Goal: Task Accomplishment & Management: Manage account settings

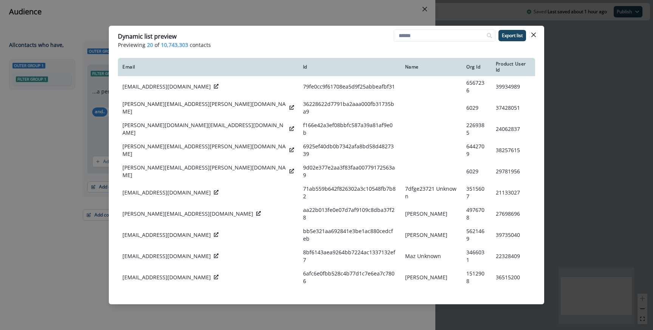
click at [242, 20] on div "Dynamic list preview Previewing 20 of 10,743,303 contacts Export list Email Id …" at bounding box center [326, 165] width 653 height 330
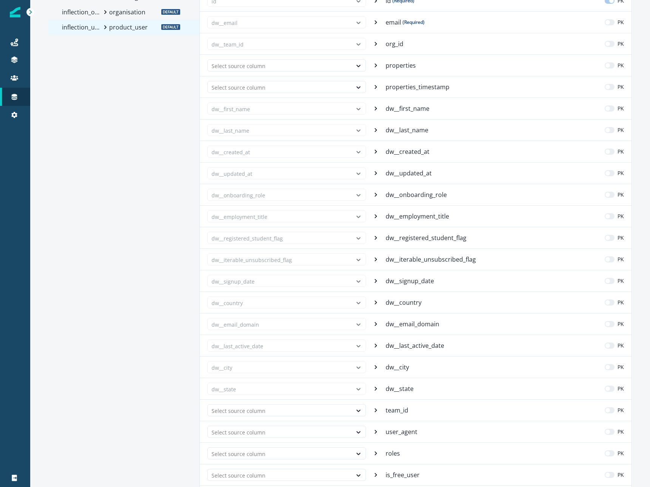
scroll to position [45, 0]
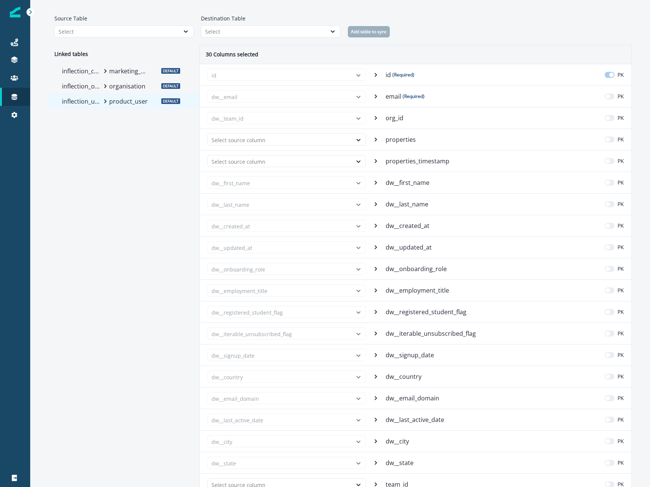
click at [402, 187] on p "dw__first_name" at bounding box center [408, 182] width 45 height 9
copy p "dw__first_name"
click at [405, 203] on p "dw__last_name" at bounding box center [408, 204] width 44 height 9
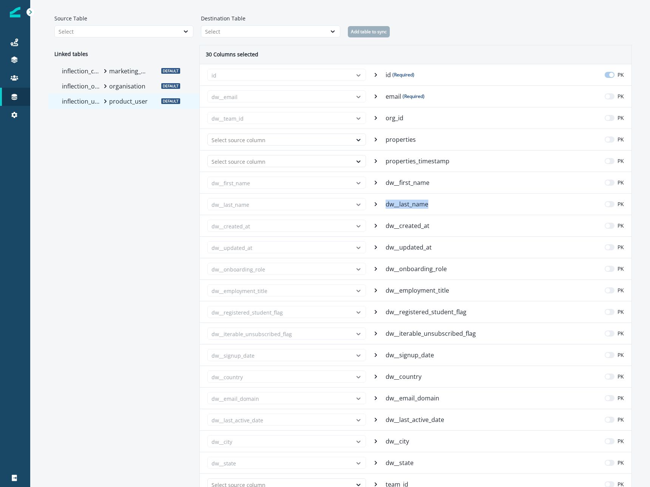
copy p "dw__last_name"
click at [413, 224] on p "dw__created_at" at bounding box center [408, 225] width 45 height 9
copy p "dw__created_at"
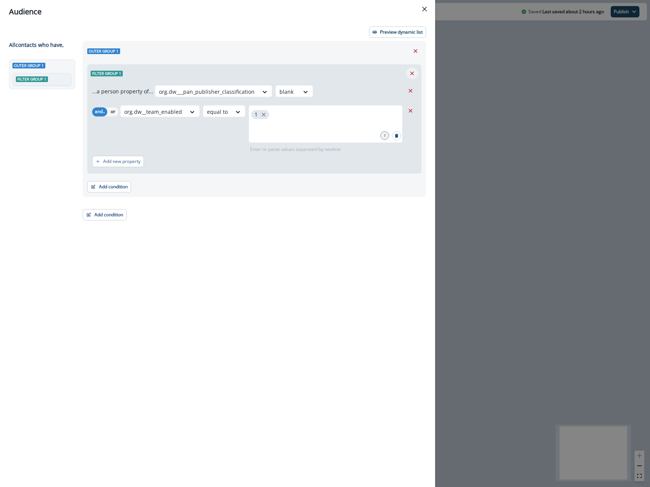
click at [413, 74] on icon "Remove" at bounding box center [412, 73] width 4 height 4
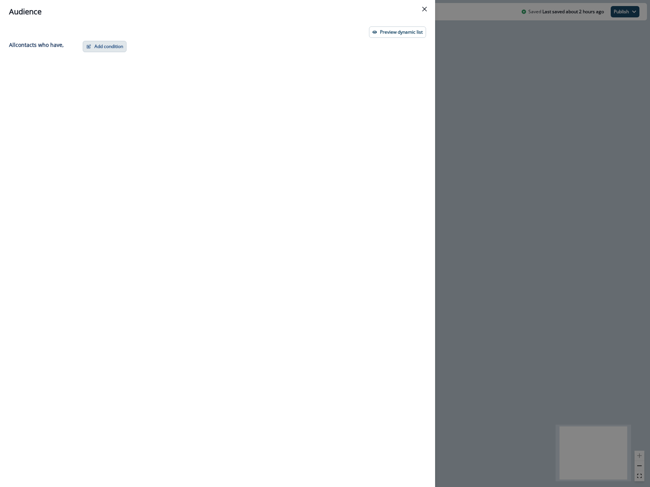
click at [104, 46] on button "Add condition" at bounding box center [105, 46] width 44 height 11
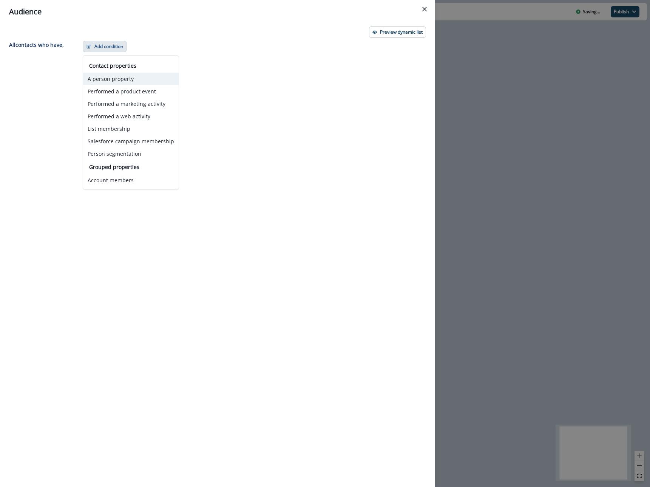
click at [114, 77] on button "A person property" at bounding box center [131, 79] width 96 height 12
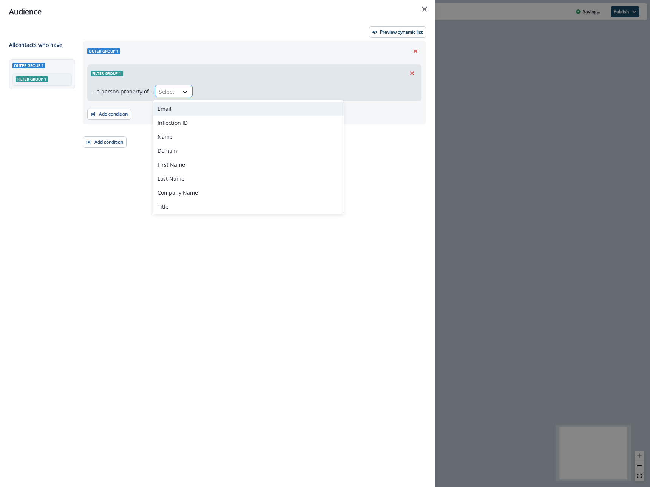
click at [168, 95] on div at bounding box center [167, 91] width 16 height 9
type input "*"
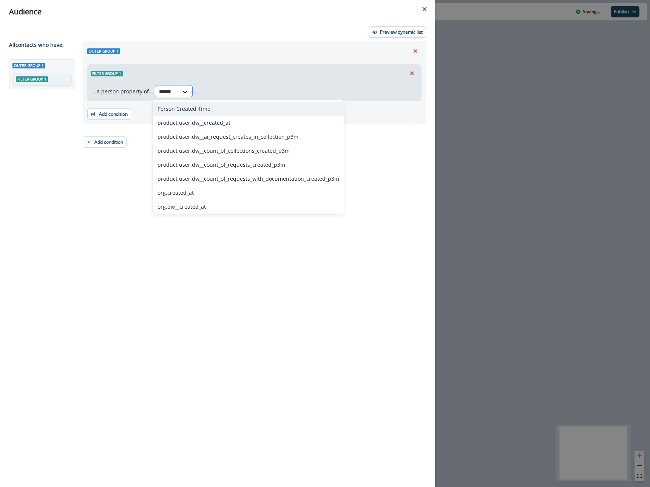
type input "*******"
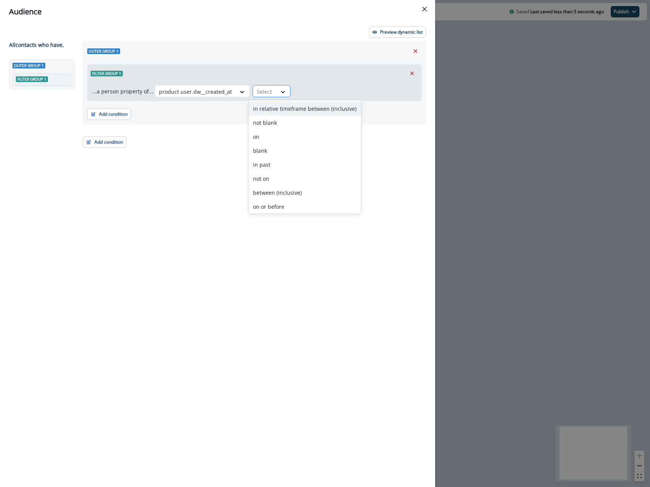
click at [263, 88] on div at bounding box center [265, 91] width 16 height 9
click at [280, 123] on div "not blank" at bounding box center [305, 123] width 113 height 14
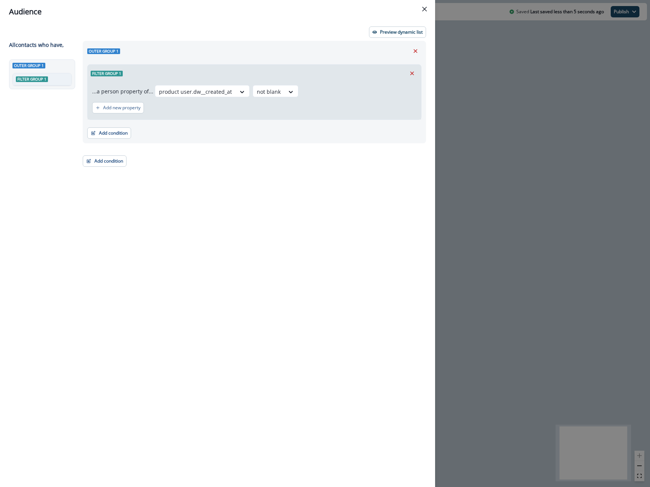
click at [390, 39] on div "Preview dynamic list All contact s who have, Outer group 1 Filter group 1 Outer…" at bounding box center [217, 254] width 435 height 463
click at [389, 34] on p "Preview dynamic list" at bounding box center [401, 31] width 43 height 5
click at [384, 21] on header "Audience" at bounding box center [217, 11] width 435 height 23
click at [384, 27] on button "Preview dynamic list" at bounding box center [397, 31] width 57 height 11
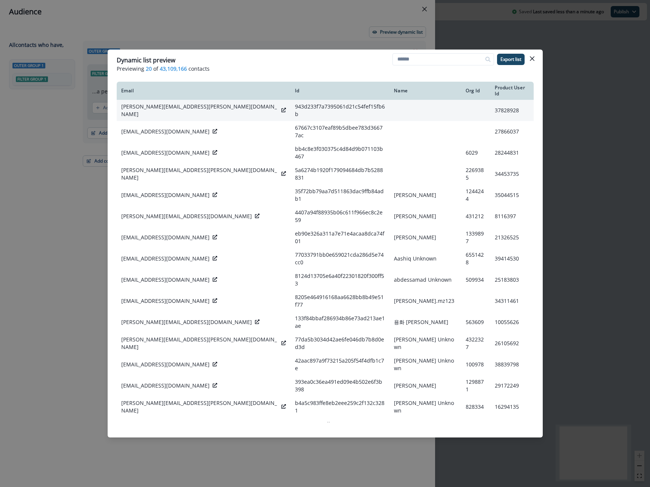
click at [282, 108] on icon at bounding box center [284, 110] width 5 height 5
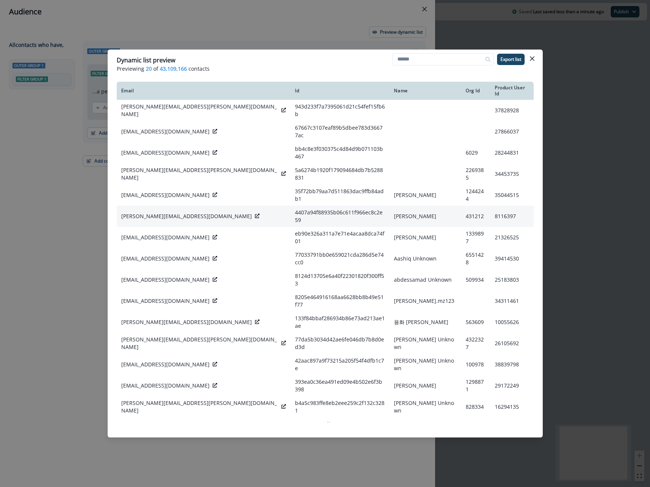
click at [255, 214] on icon at bounding box center [257, 216] width 5 height 5
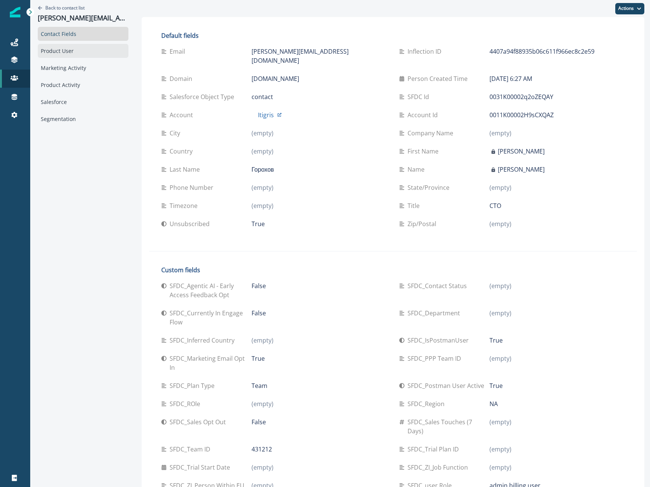
click at [48, 47] on div "Product User" at bounding box center [83, 51] width 91 height 14
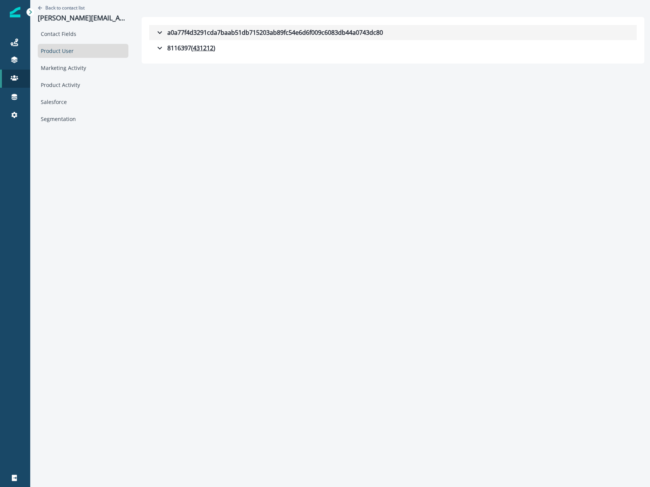
click at [194, 39] on button "a0a77f4d3291cda7baab51db715203ab89fc54e6d6f009c6083db44a0743dc80" at bounding box center [393, 32] width 488 height 15
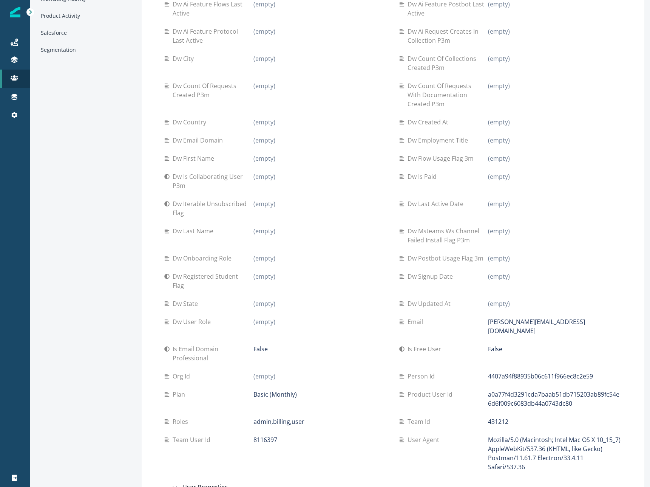
scroll to position [82, 0]
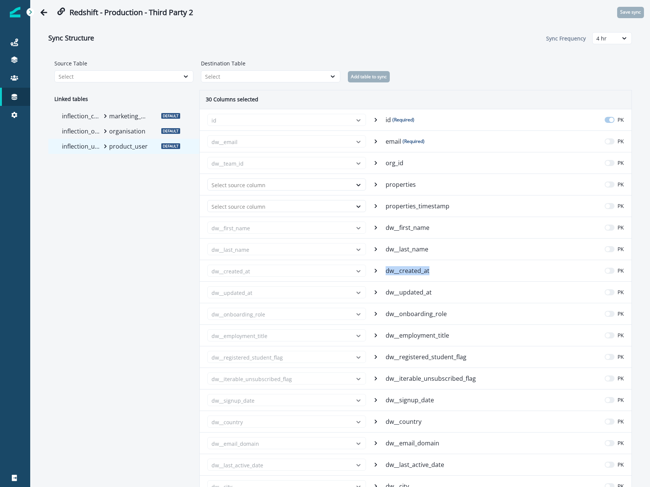
scroll to position [45, 0]
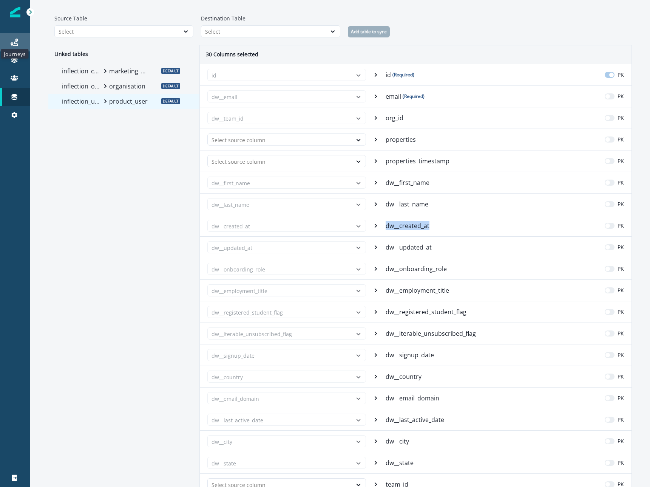
click at [18, 43] on icon at bounding box center [15, 43] width 8 height 8
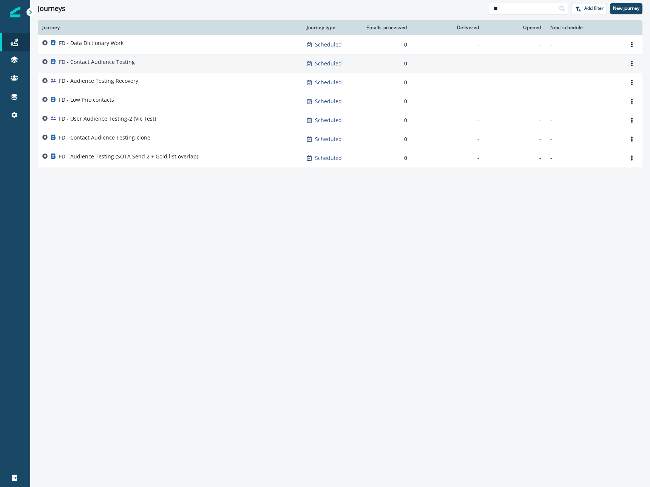
type input "**"
click at [88, 60] on p "FD - Contact Audience Testing" at bounding box center [97, 62] width 76 height 8
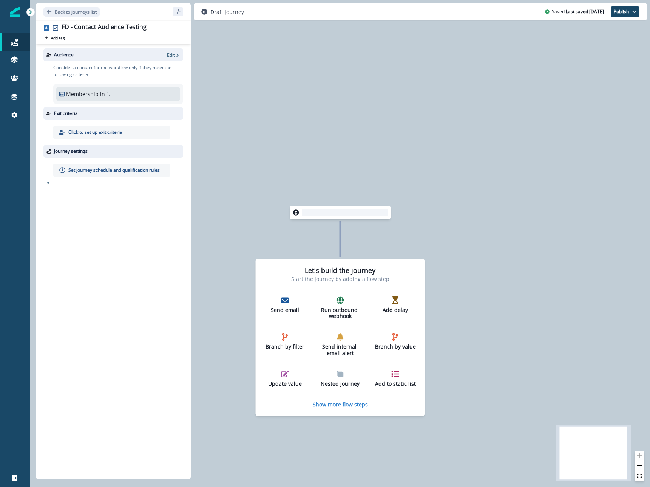
click at [169, 54] on p "Edit" at bounding box center [171, 55] width 8 height 6
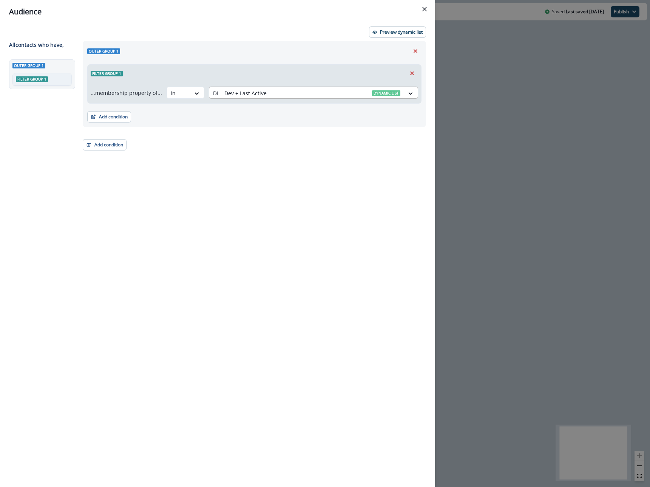
click at [235, 91] on div at bounding box center [306, 92] width 187 height 9
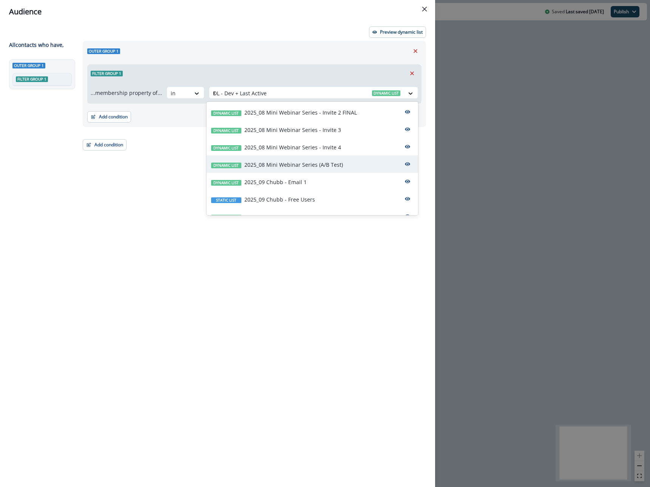
type input "**"
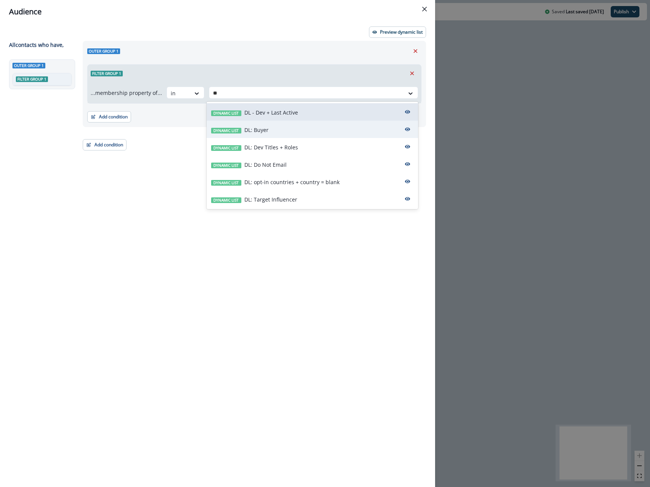
click at [315, 129] on div "Dynamic list DL: Buyer" at bounding box center [313, 129] width 212 height 17
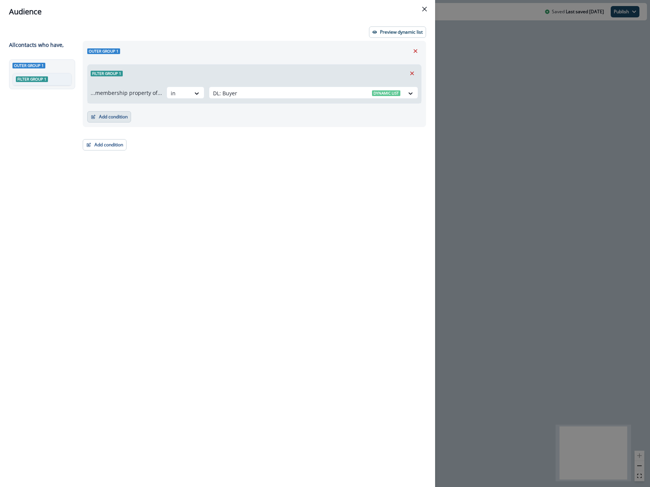
click at [125, 112] on button "Add condition" at bounding box center [109, 116] width 44 height 11
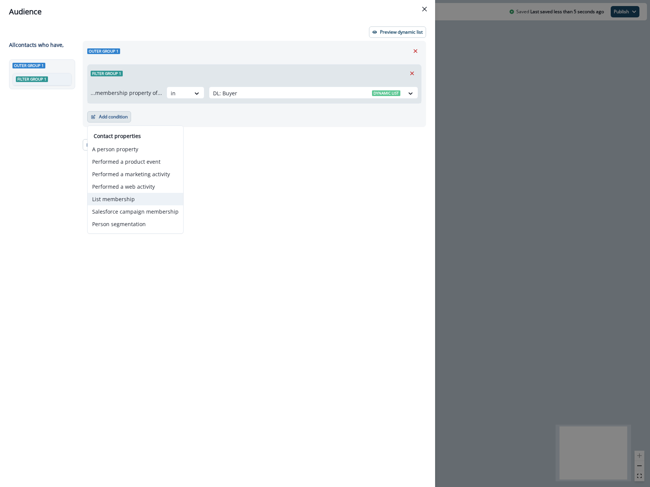
click at [125, 204] on button "List membership" at bounding box center [136, 199] width 96 height 12
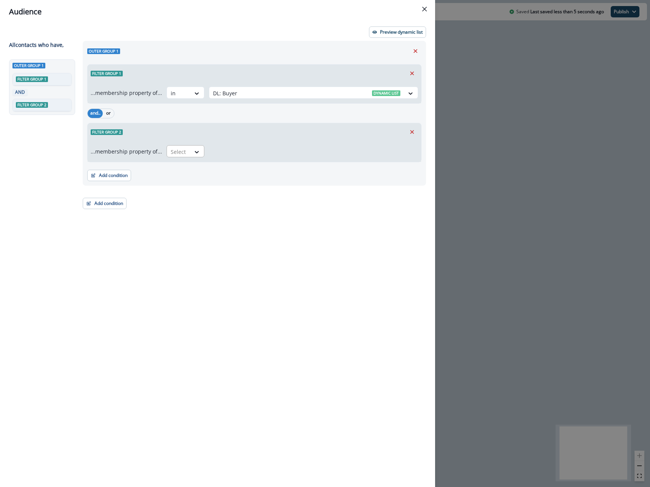
click at [181, 146] on div "Select" at bounding box center [178, 151] width 23 height 12
click at [178, 170] on div "in" at bounding box center [183, 169] width 38 height 14
click at [217, 154] on div at bounding box center [306, 151] width 187 height 9
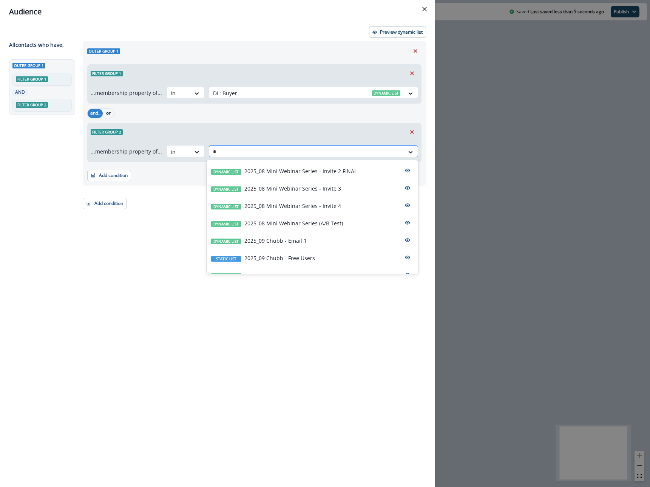
type input "**"
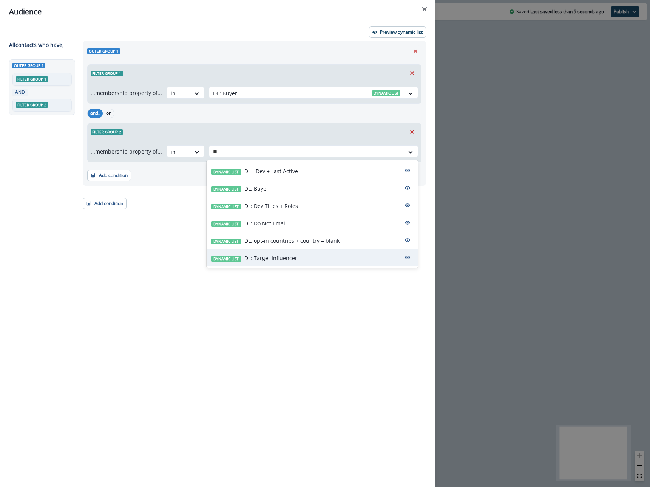
click at [275, 254] on p "DL: Target Influencer" at bounding box center [270, 258] width 53 height 8
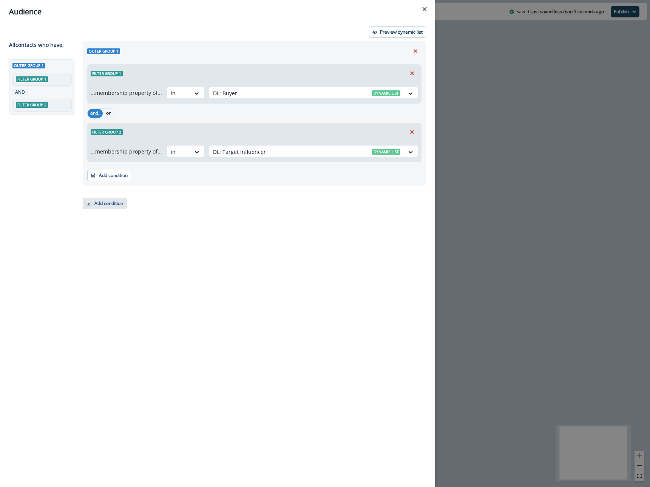
click at [114, 205] on button "Add condition" at bounding box center [105, 203] width 44 height 11
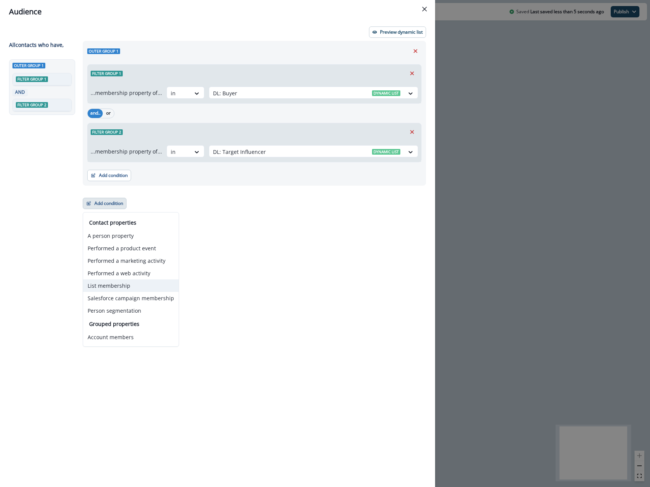
click at [115, 287] on button "List membership" at bounding box center [131, 285] width 96 height 12
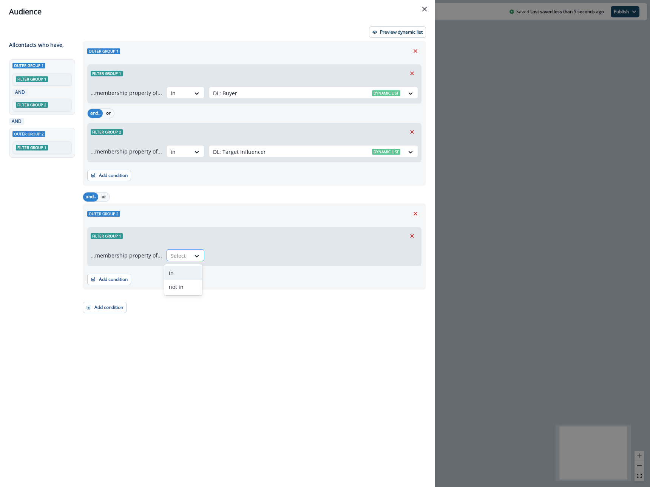
click at [176, 255] on div at bounding box center [179, 255] width 16 height 9
click at [186, 286] on div "not in" at bounding box center [183, 287] width 38 height 14
click at [218, 251] on div at bounding box center [306, 255] width 187 height 9
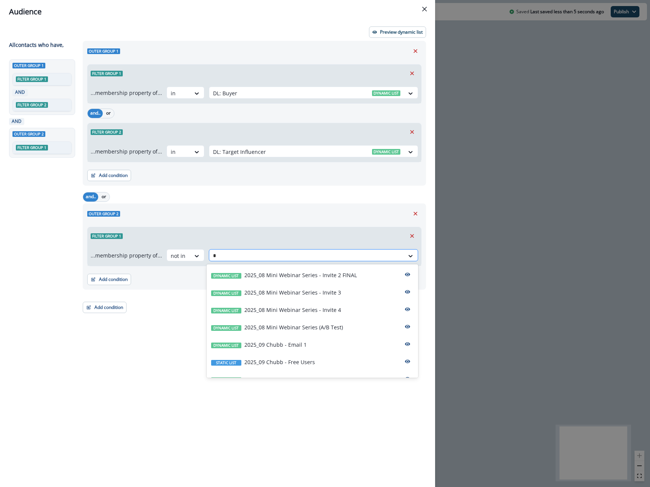
type input "**"
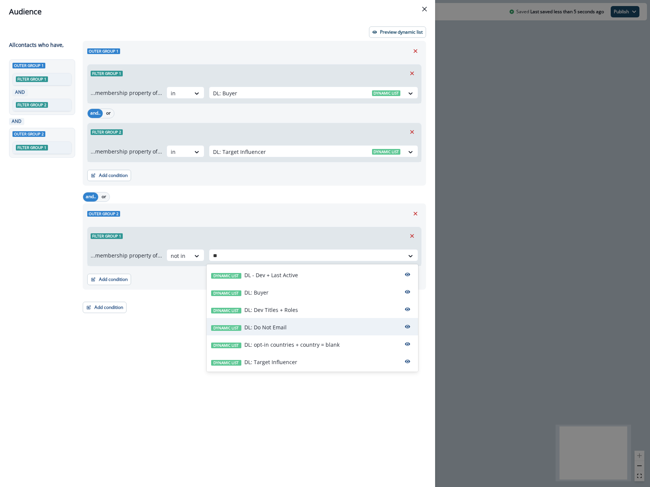
click at [265, 330] on p "DL: Do Not Email" at bounding box center [265, 327] width 42 height 8
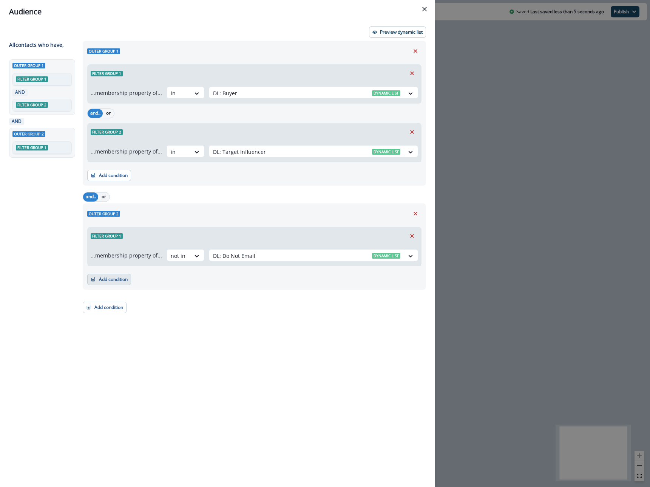
click at [120, 279] on button "Add condition" at bounding box center [109, 279] width 44 height 11
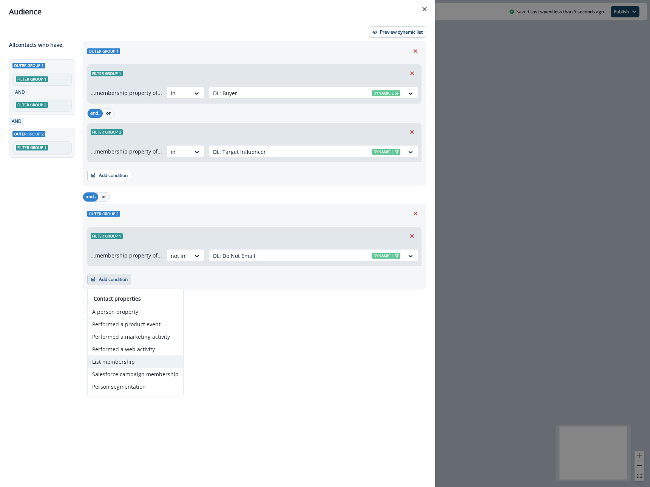
click at [127, 363] on button "List membership" at bounding box center [136, 361] width 96 height 12
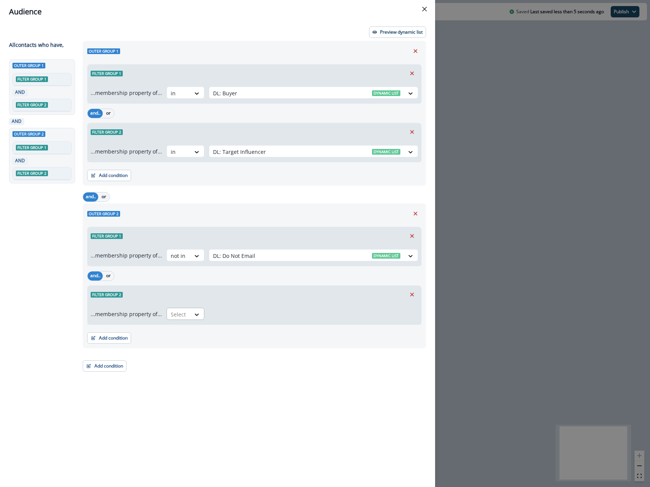
click at [168, 311] on div "Select" at bounding box center [178, 314] width 23 height 12
click at [170, 347] on div "not in" at bounding box center [183, 345] width 38 height 14
click at [223, 322] on div "...membership property of... option not in, selected. not in Select" at bounding box center [255, 313] width 334 height 21
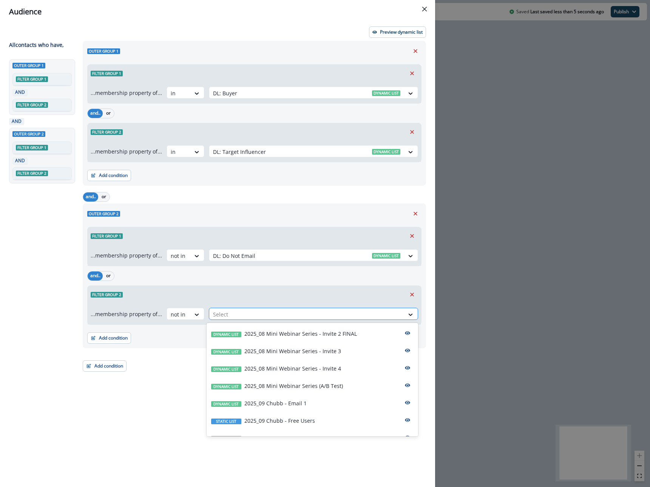
click at [223, 313] on div at bounding box center [306, 313] width 187 height 9
type input "**"
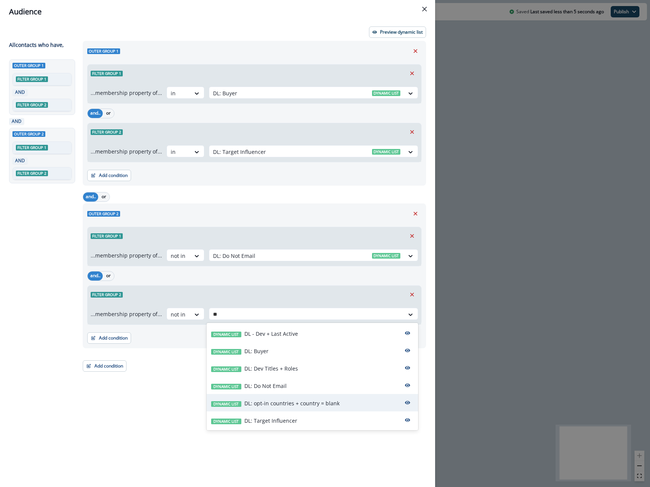
click at [273, 399] on p "DL: opt-in countries + country = blank" at bounding box center [291, 403] width 95 height 8
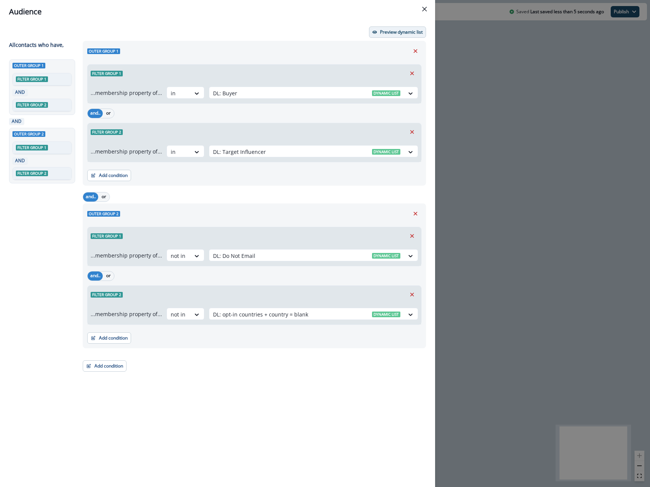
click at [407, 30] on p "Preview dynamic list" at bounding box center [401, 31] width 43 height 5
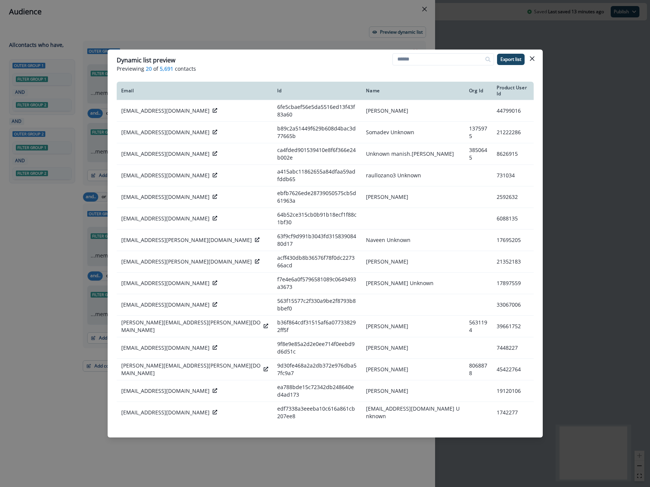
click at [320, 39] on div "Dynamic list preview Previewing 20 of 5,691 contacts Export list Email Id Name …" at bounding box center [325, 243] width 650 height 487
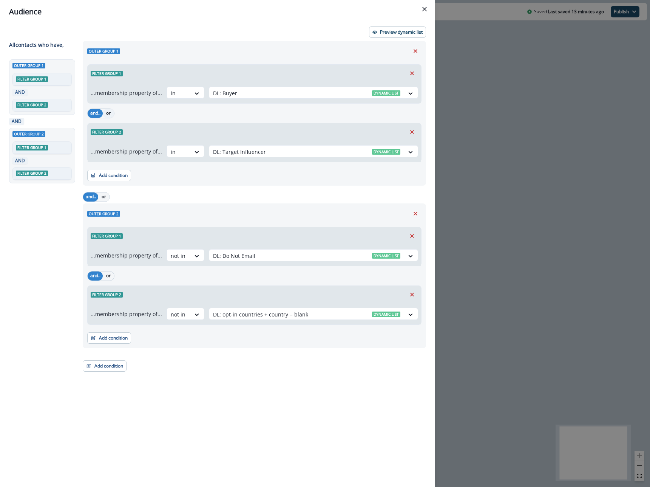
click at [108, 110] on button "or" at bounding box center [108, 113] width 11 height 9
click at [383, 38] on div "Preview dynamic list All contact s who have, Outer group 1 Filter group 1 OR Fi…" at bounding box center [217, 254] width 435 height 463
click at [383, 34] on p "Preview dynamic list" at bounding box center [401, 31] width 43 height 5
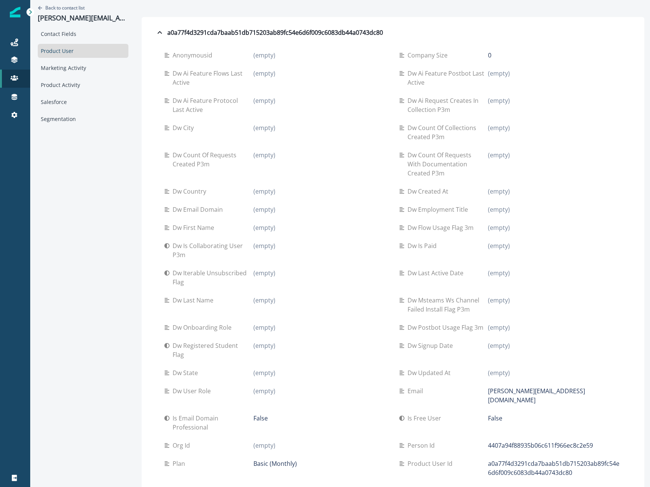
scroll to position [82, 0]
